Goal: Task Accomplishment & Management: Complete application form

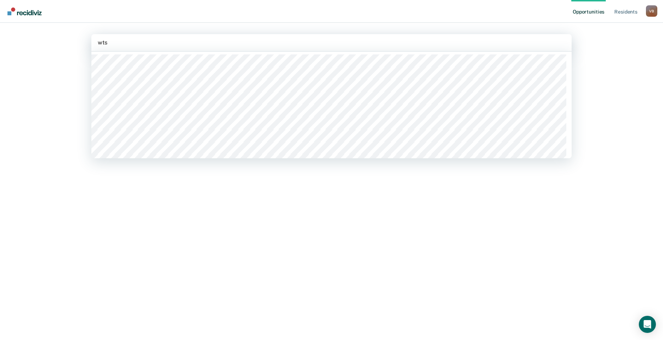
type input "wtsp"
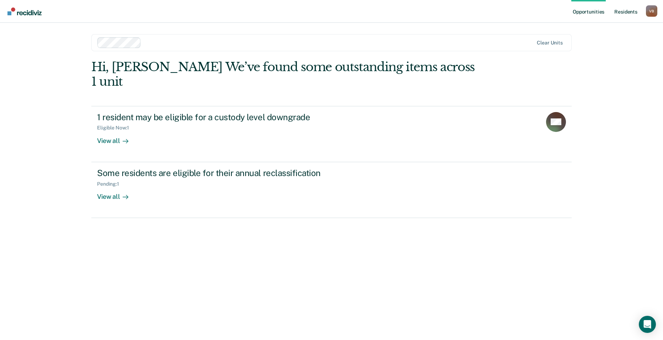
click at [629, 11] on link "Resident s" at bounding box center [626, 11] width 26 height 23
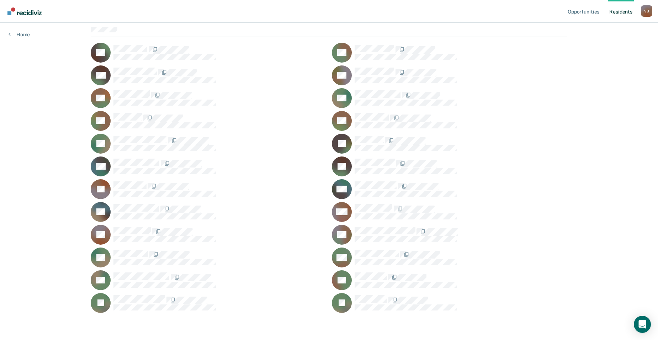
scroll to position [65, 0]
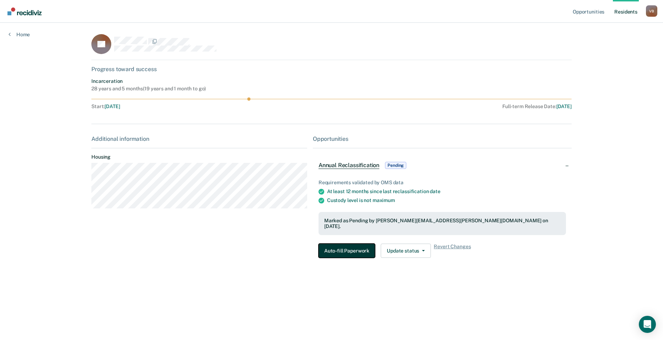
click at [339, 246] on button "Auto-fill Paperwork" at bounding box center [347, 251] width 57 height 14
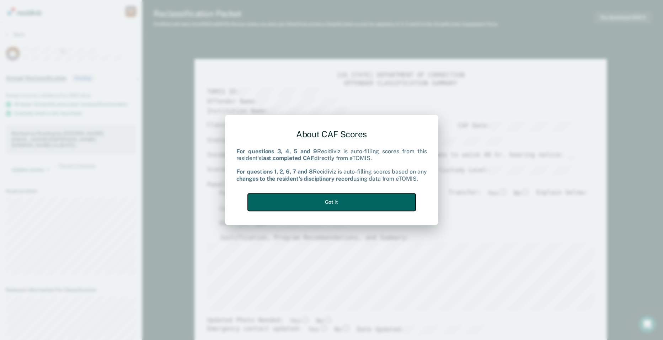
click at [363, 200] on button "Got it" at bounding box center [332, 202] width 168 height 17
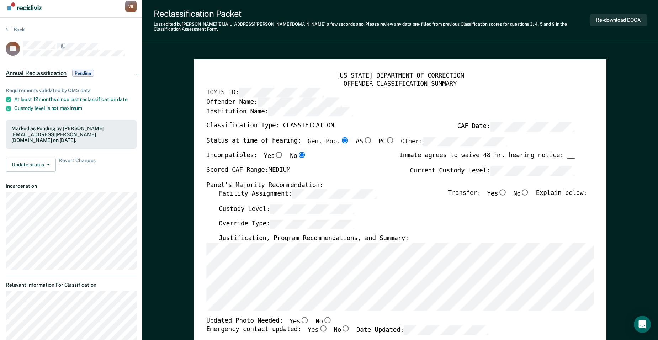
scroll to position [21, 0]
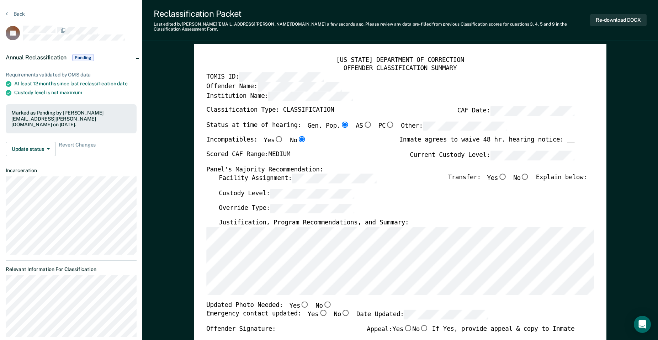
click at [530, 174] on input "No" at bounding box center [525, 177] width 9 height 6
type textarea "x"
radio input "true"
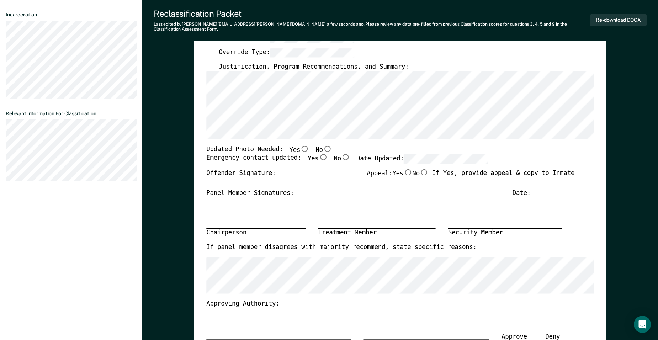
scroll to position [187, 0]
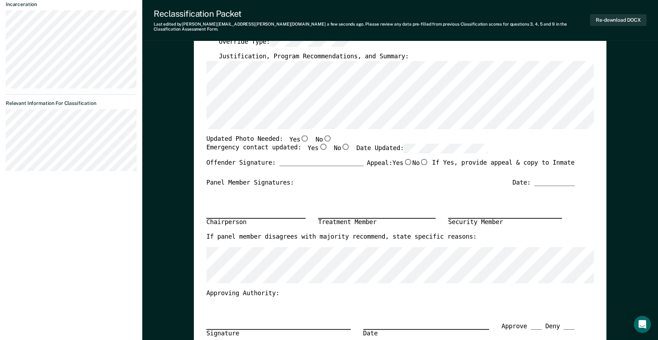
click at [300, 135] on input "Yes" at bounding box center [304, 138] width 9 height 6
type textarea "x"
radio input "true"
click at [306, 170] on div "Offender Signature: _______________________ Appeal: Yes No If Yes, provide appe…" at bounding box center [390, 169] width 368 height 20
click at [319, 144] on input "Yes" at bounding box center [323, 147] width 9 height 6
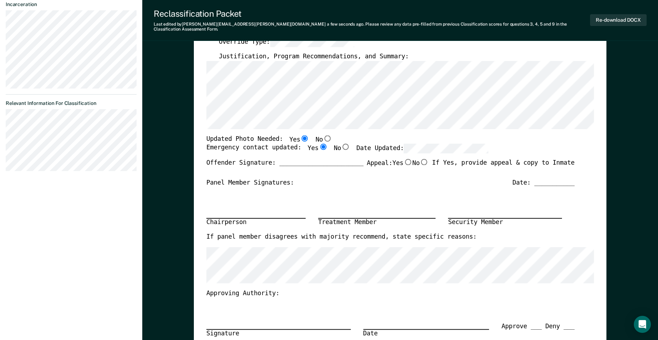
type textarea "x"
radio input "true"
click at [541, 136] on div "Updated Photo Needed: Yes No" at bounding box center [390, 139] width 368 height 9
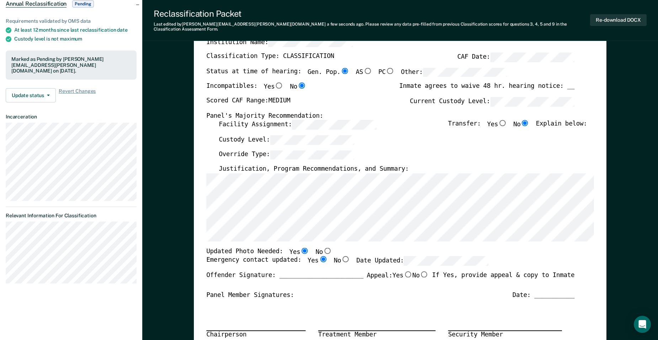
scroll to position [0, 0]
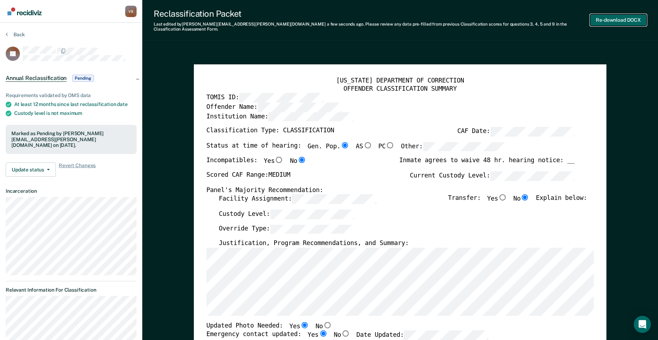
click at [621, 16] on button "Re-download DOCX" at bounding box center [618, 20] width 57 height 12
type textarea "x"
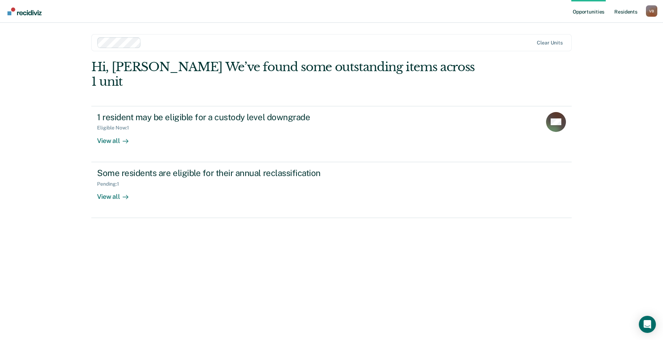
click at [629, 9] on link "Resident s" at bounding box center [626, 11] width 26 height 23
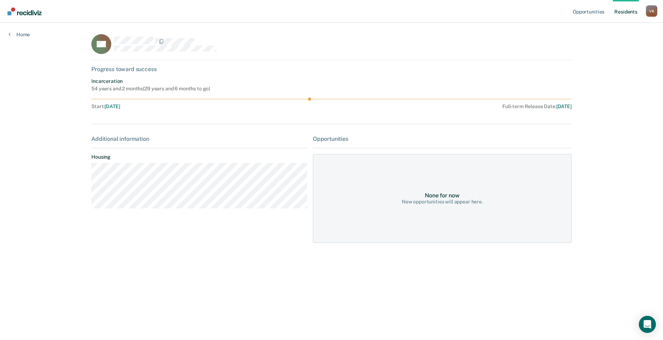
click at [317, 64] on div "DB Progress toward success Incarceration 54 years and 2 months ( 29 years and 6…" at bounding box center [331, 142] width 481 height 217
click at [107, 45] on icon at bounding box center [108, 44] width 26 height 30
drag, startPoint x: 107, startPoint y: 45, endPoint x: 236, endPoint y: 66, distance: 130.8
click at [236, 66] on div "Progress toward success" at bounding box center [331, 69] width 481 height 7
